Goal: Information Seeking & Learning: Learn about a topic

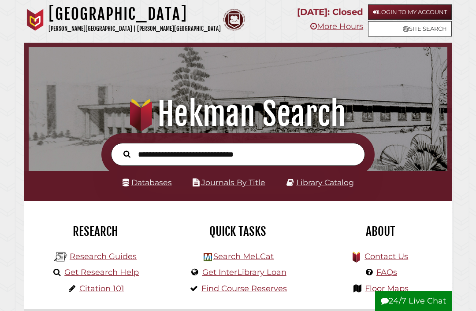
scroll to position [54, 0]
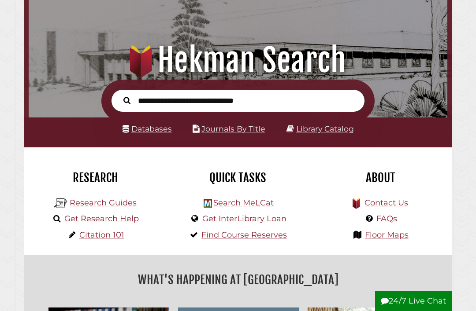
click at [112, 208] on link "Research Guides" at bounding box center [103, 203] width 67 height 10
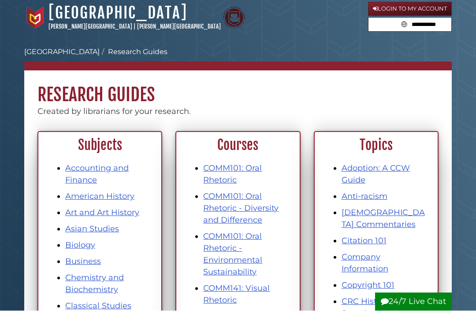
scroll to position [3, 0]
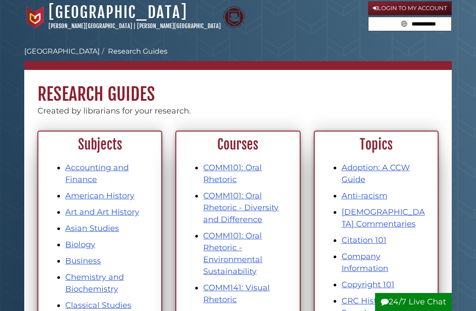
click at [435, 7] on link "Login to My Account" at bounding box center [410, 8] width 84 height 14
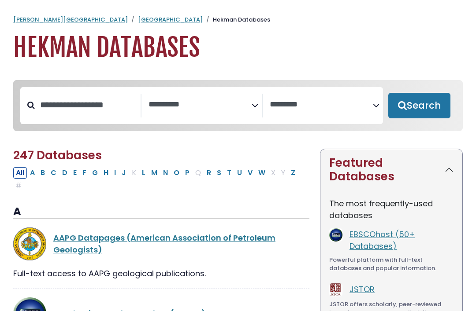
select select "Database Subject Filter"
select select "Database Vendors Filter"
click at [106, 111] on input "Search database by title or keyword" at bounding box center [88, 105] width 106 height 15
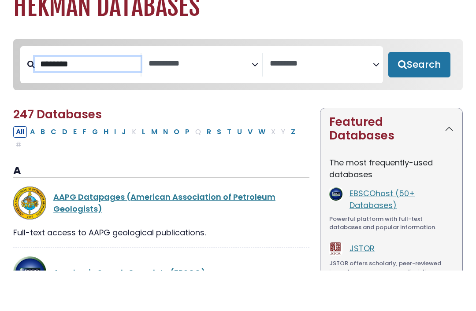
type input "********"
click at [419, 93] on button "Search" at bounding box center [419, 106] width 62 height 26
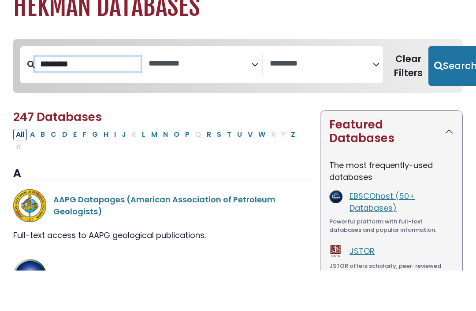
select select "Database Subject Filter"
select select "Database Vendors Filter"
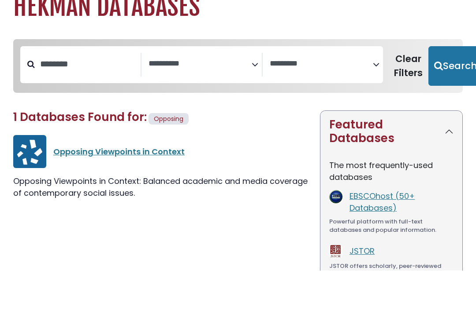
scroll to position [41, 0]
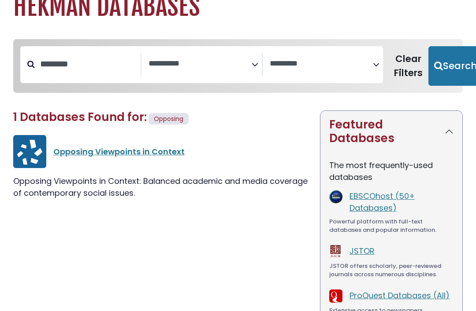
click at [157, 147] on link "Opposing Viewpoints in Context" at bounding box center [118, 151] width 131 height 11
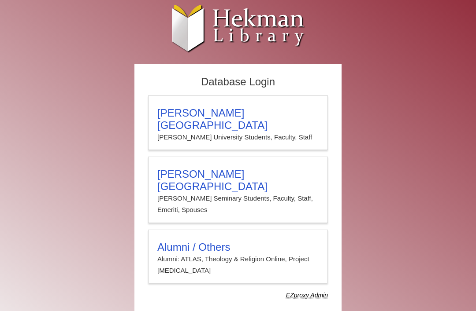
click at [260, 113] on h3 "[PERSON_NAME][GEOGRAPHIC_DATA]" at bounding box center [237, 119] width 161 height 25
